Goal: Use online tool/utility: Utilize a website feature to perform a specific function

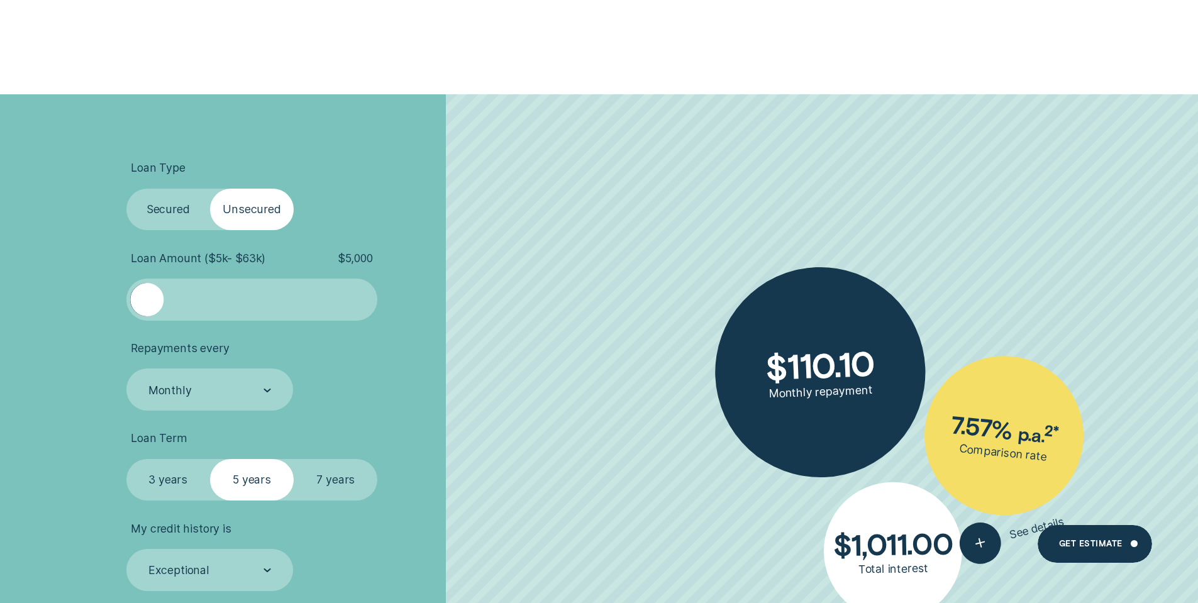
scroll to position [440, 0]
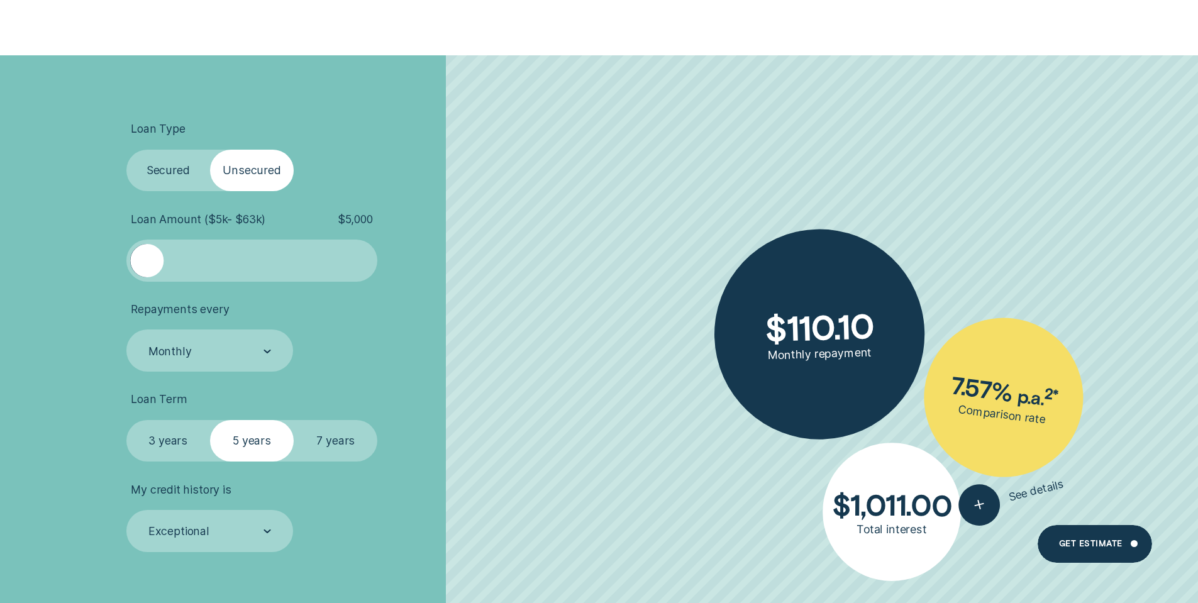
click at [180, 172] on label "Secured" at bounding box center [168, 171] width 84 height 42
click at [126, 150] on input "Secured" at bounding box center [126, 150] width 0 height 0
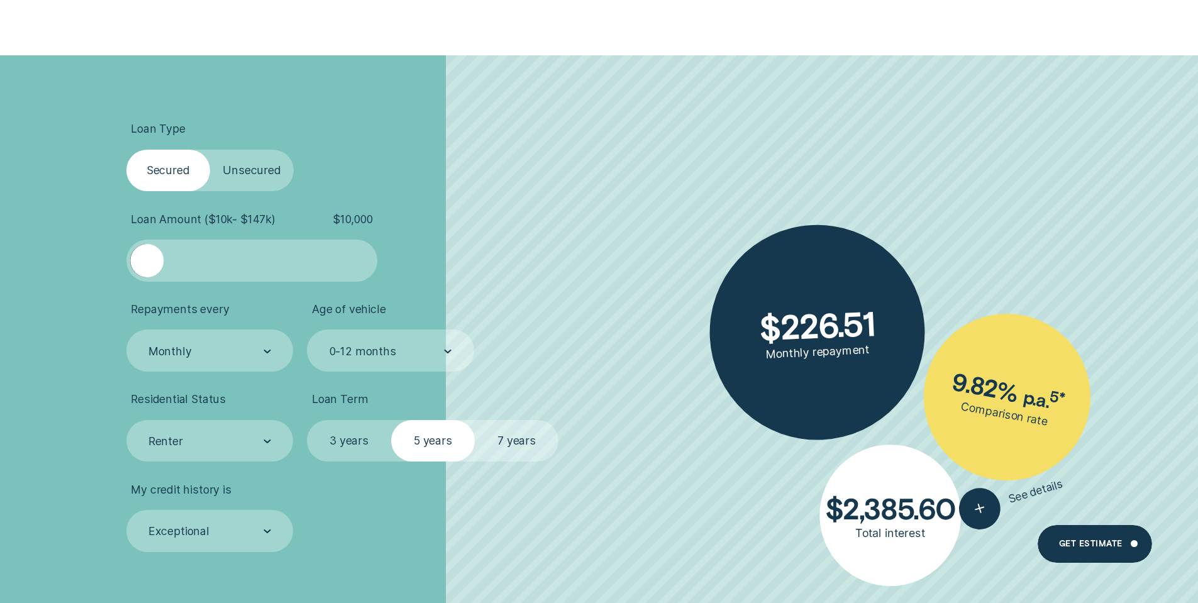
click at [250, 165] on label "Unsecured" at bounding box center [252, 171] width 84 height 42
click at [210, 150] on input "Unsecured" at bounding box center [210, 150] width 0 height 0
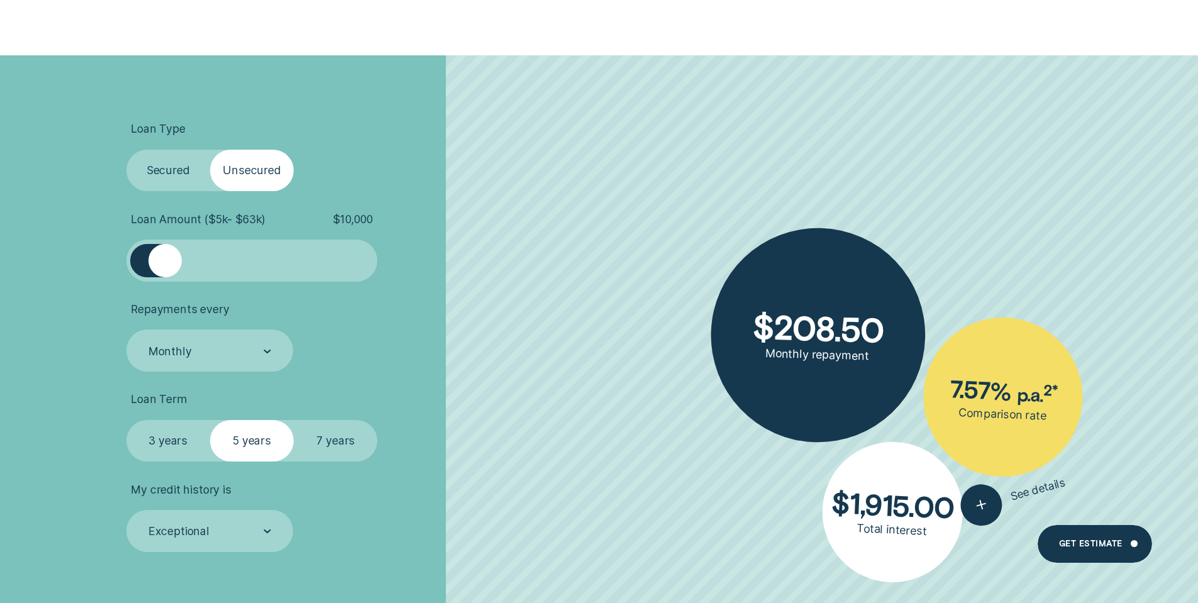
click at [162, 174] on label "Secured" at bounding box center [168, 171] width 84 height 42
click at [126, 150] on input "Secured" at bounding box center [126, 150] width 0 height 0
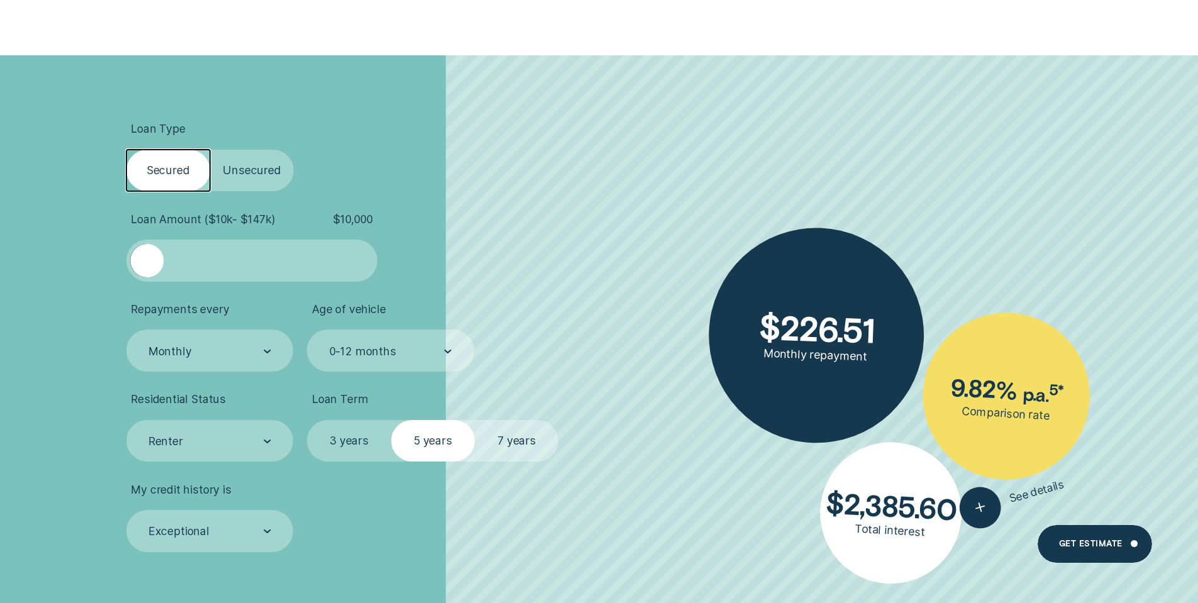
click at [227, 170] on label "Unsecured" at bounding box center [252, 171] width 84 height 42
click at [210, 150] on input "Unsecured" at bounding box center [210, 150] width 0 height 0
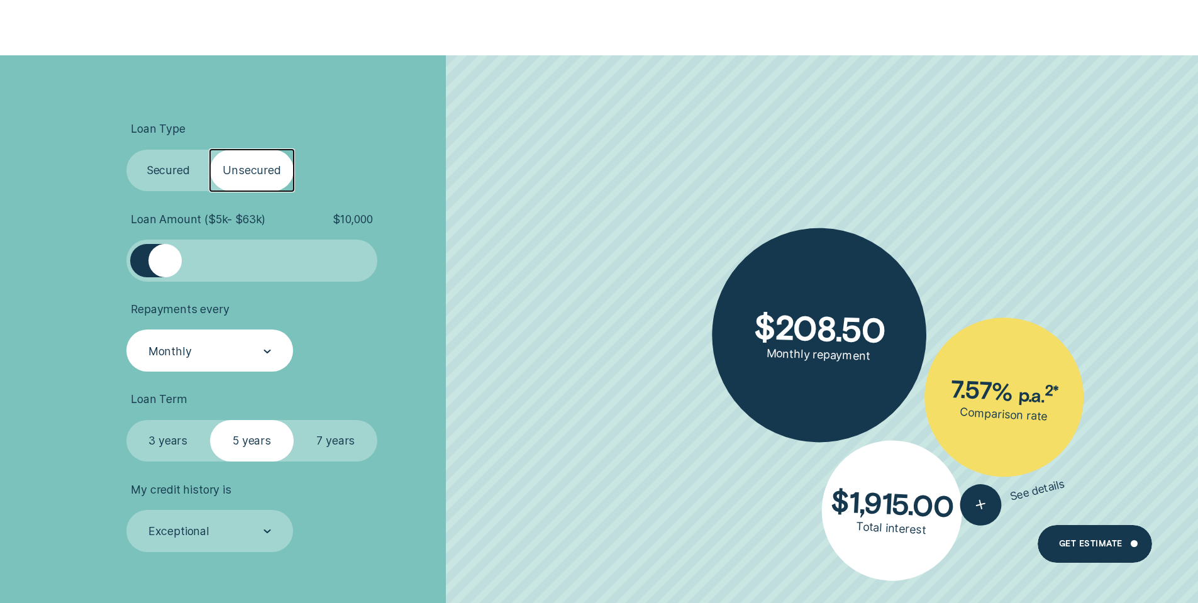
click at [211, 362] on div "Monthly" at bounding box center [209, 350] width 167 height 42
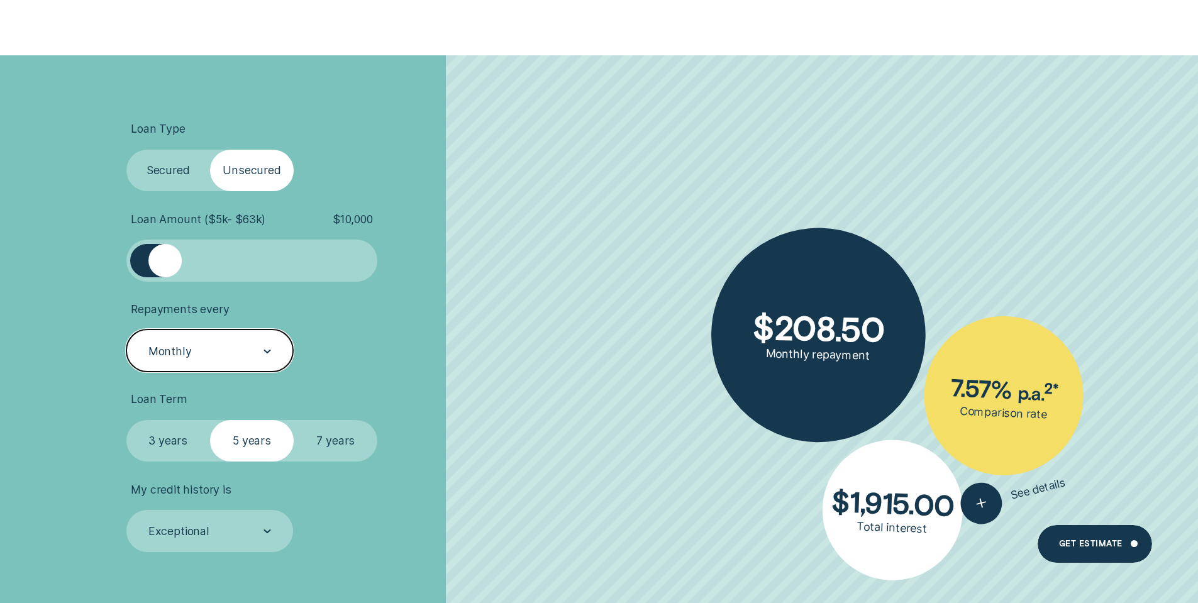
click at [210, 357] on div "Monthly" at bounding box center [209, 351] width 124 height 16
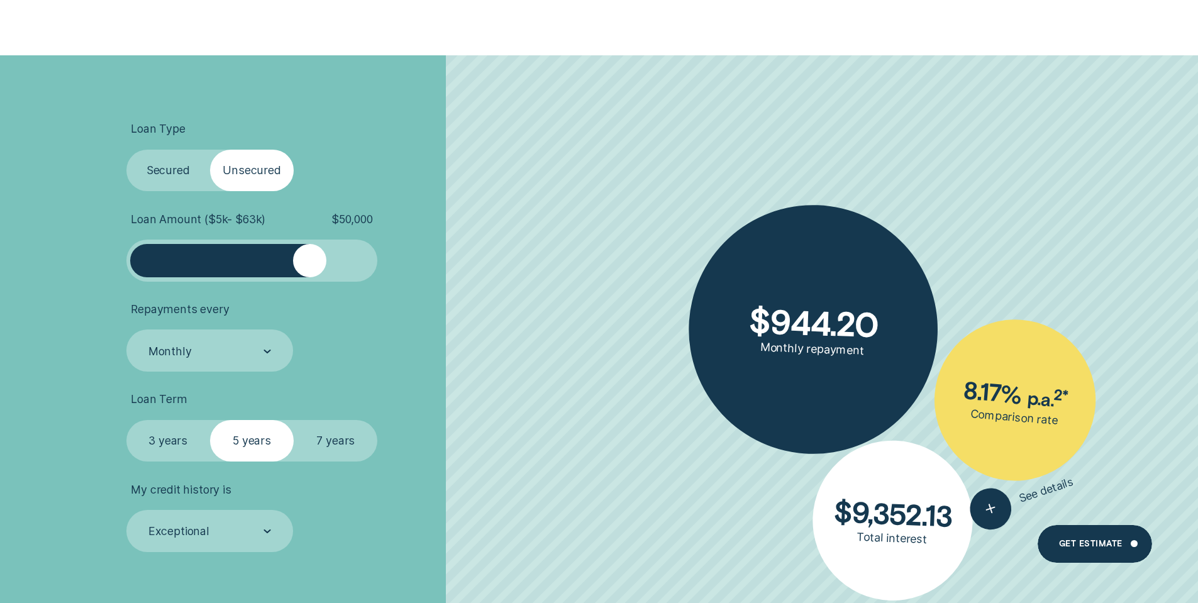
drag, startPoint x: 159, startPoint y: 259, endPoint x: 309, endPoint y: 272, distance: 150.9
click at [309, 272] on div at bounding box center [309, 260] width 33 height 33
click at [481, 269] on li "Loan Amount ( $5k - $63k ) $ 50,000" at bounding box center [319, 247] width 386 height 69
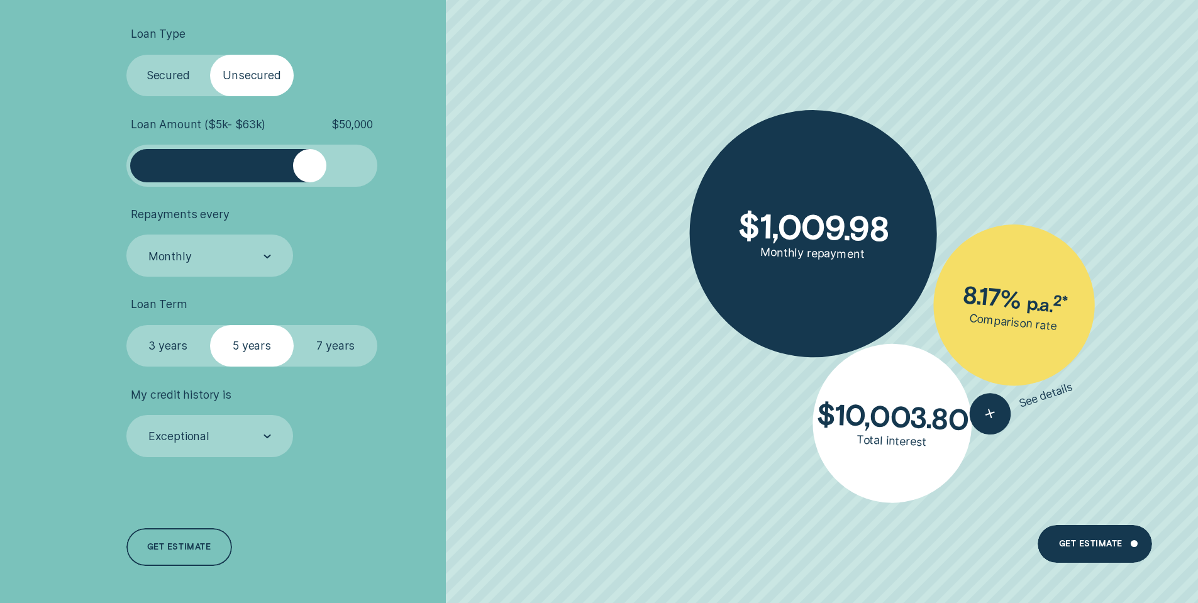
scroll to position [566, 0]
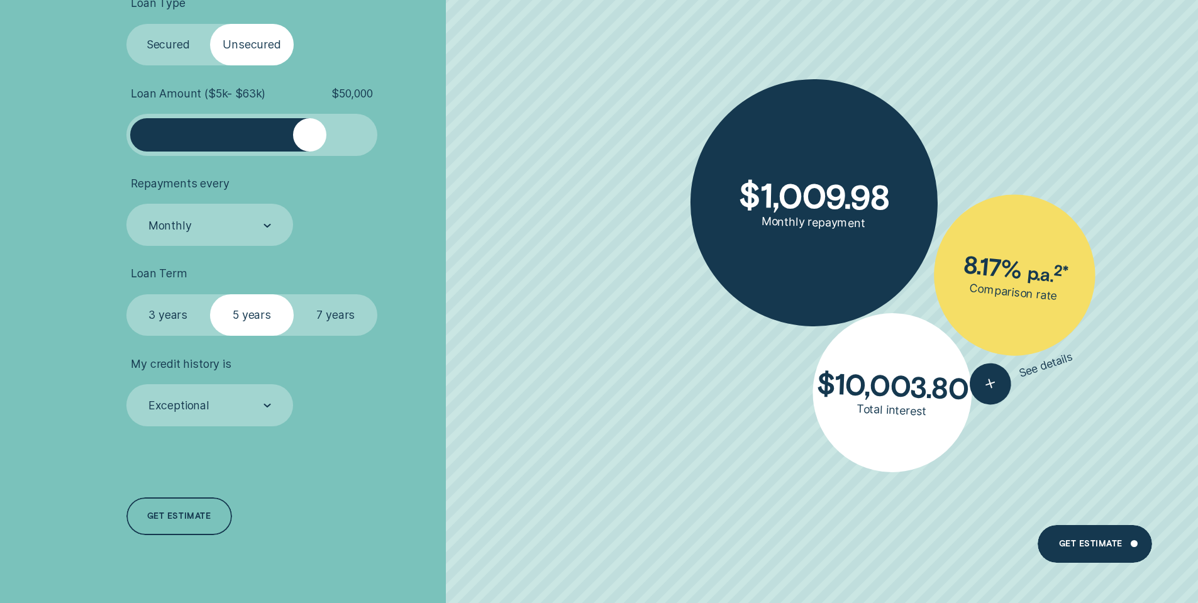
click at [332, 304] on label "7 years" at bounding box center [336, 315] width 84 height 42
click at [294, 294] on input "7 years" at bounding box center [294, 294] width 0 height 0
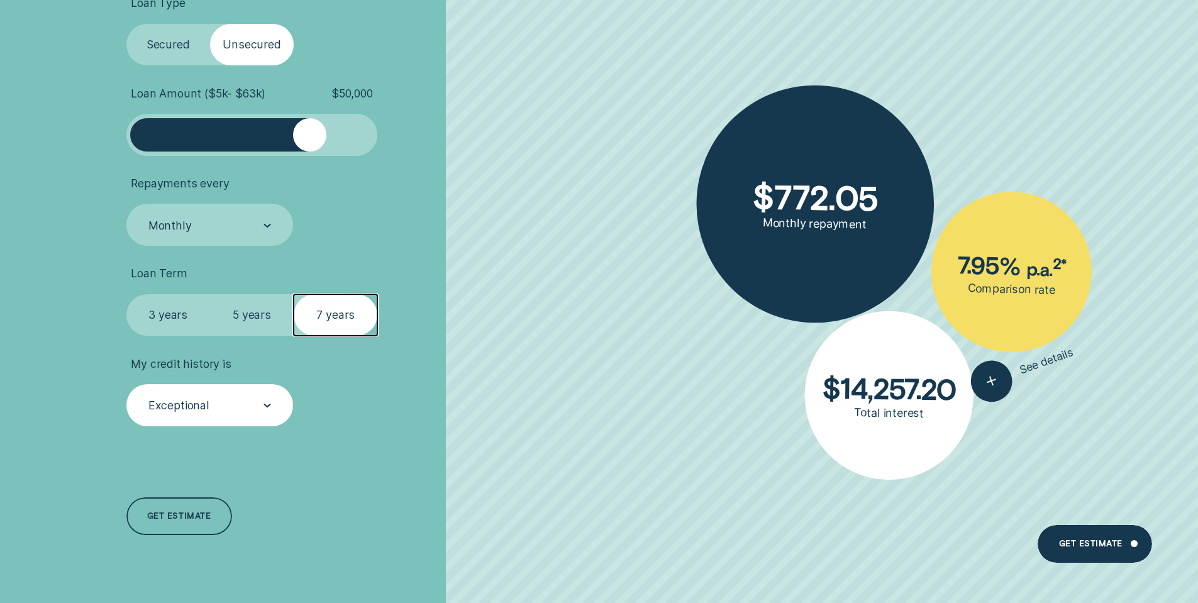
click at [248, 394] on div "Exceptional" at bounding box center [209, 405] width 167 height 42
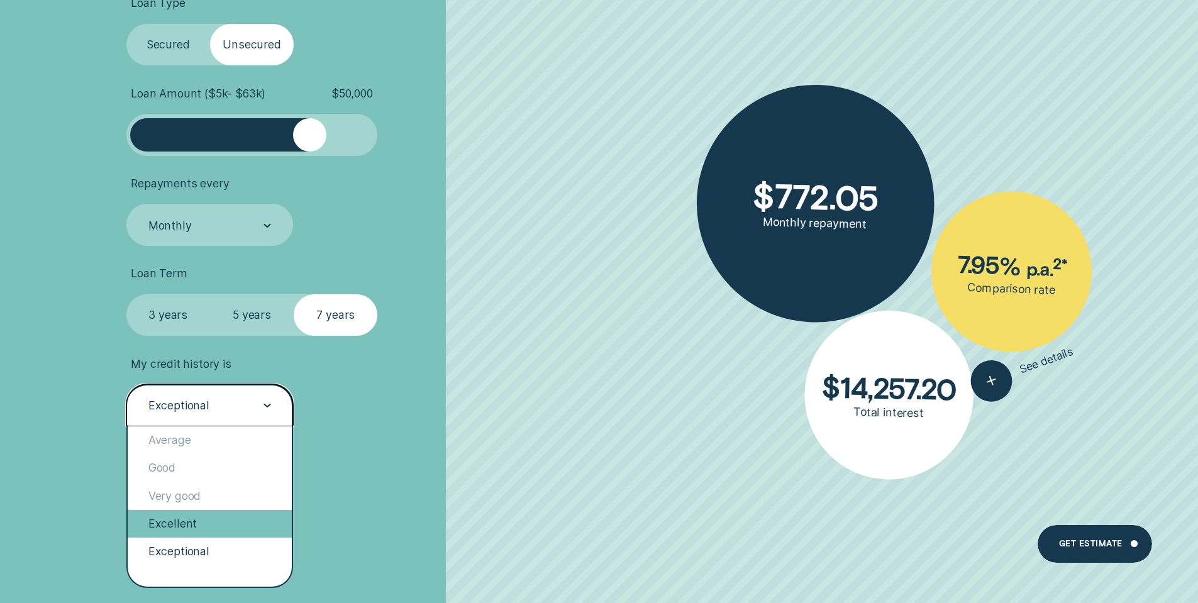
click at [191, 524] on div "Excellent" at bounding box center [210, 524] width 165 height 28
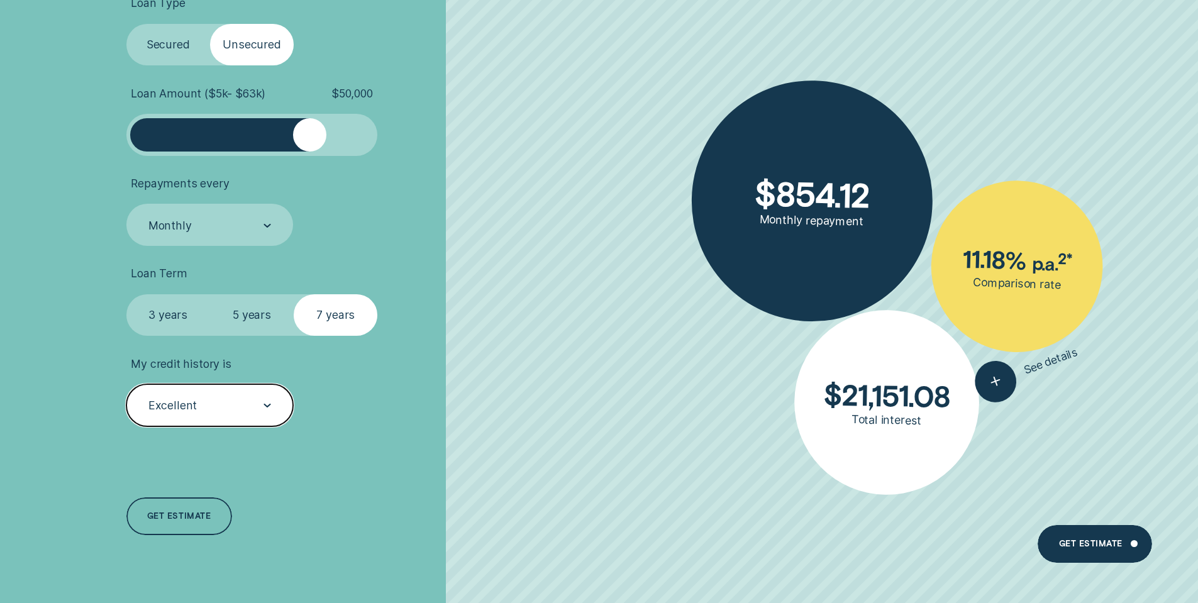
click at [248, 404] on div "Excellent" at bounding box center [209, 406] width 124 height 16
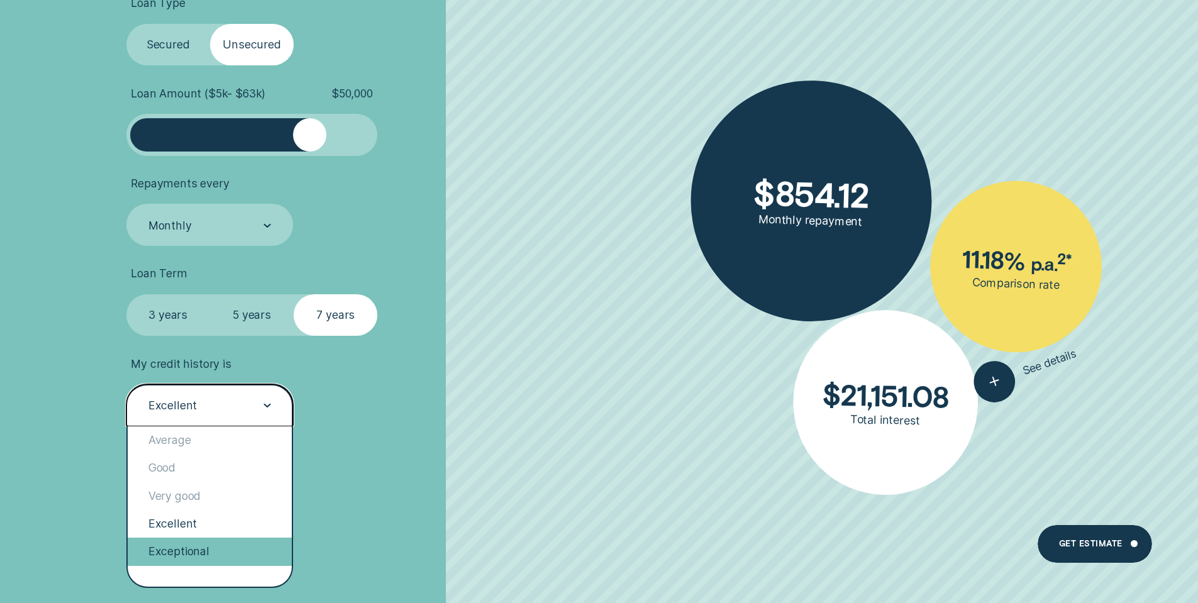
click at [204, 554] on div "Exceptional" at bounding box center [210, 552] width 165 height 28
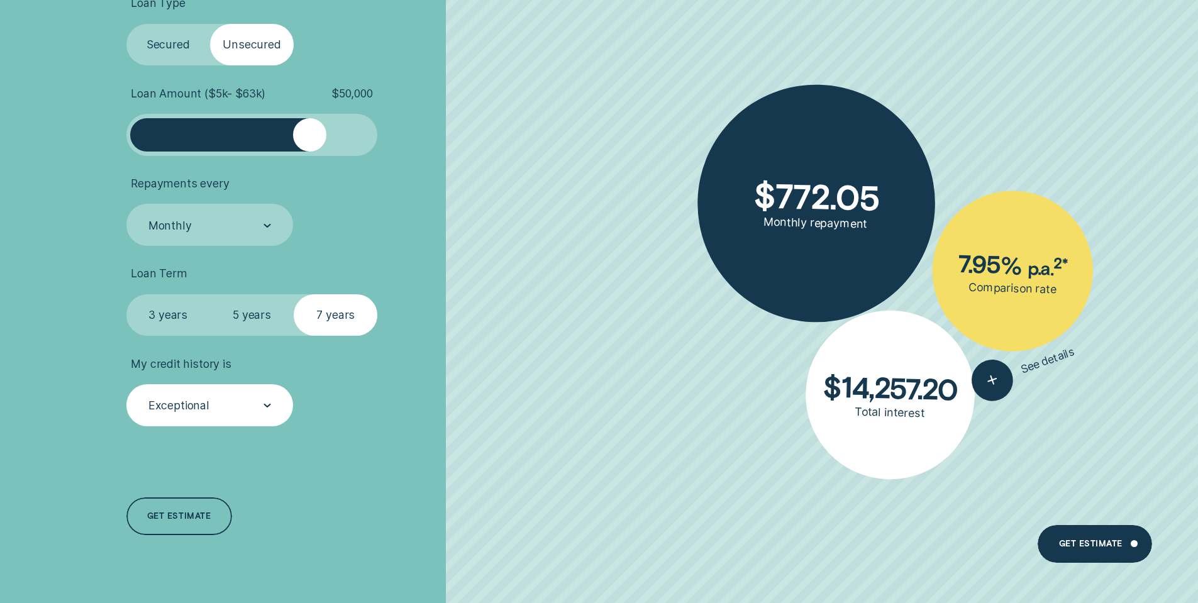
click at [490, 418] on li "My credit history is Exceptional" at bounding box center [319, 391] width 386 height 69
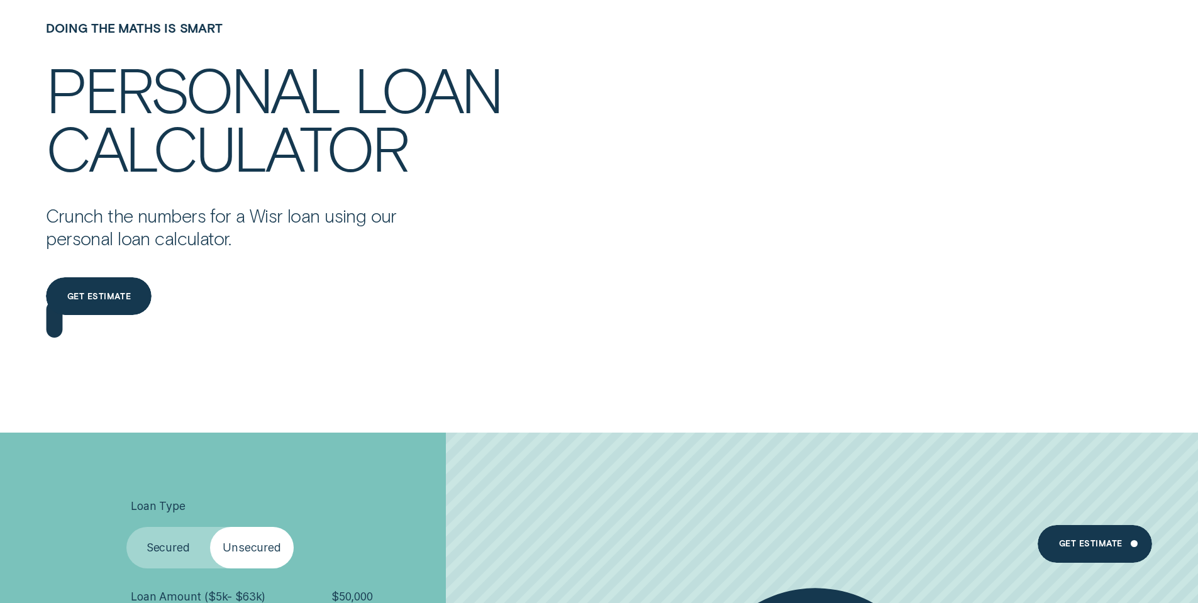
scroll to position [0, 0]
